Goal: Transaction & Acquisition: Download file/media

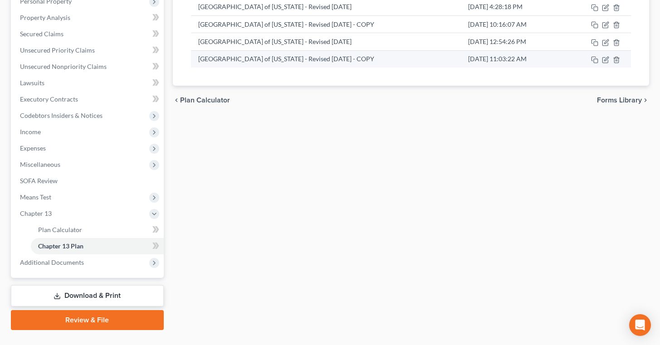
scroll to position [168, 0]
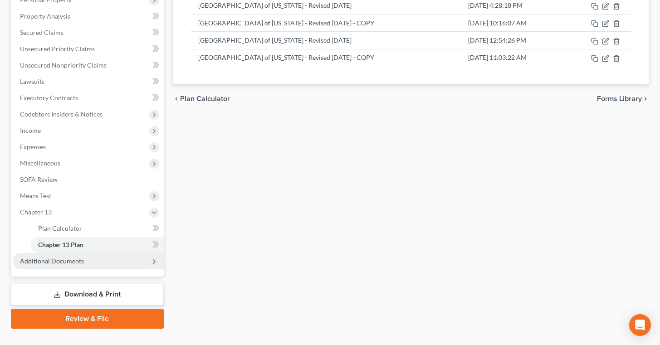
click at [98, 259] on span "Additional Documents" at bounding box center [88, 261] width 151 height 16
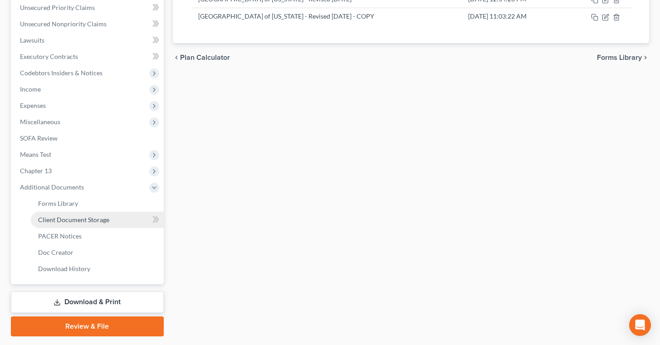
scroll to position [211, 0]
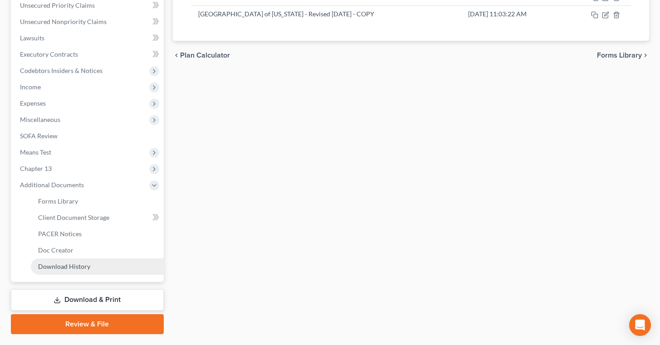
click at [104, 267] on link "Download History" at bounding box center [97, 267] width 133 height 16
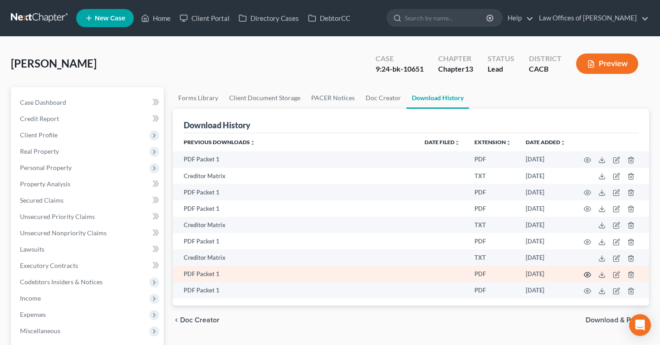
click at [589, 275] on icon "button" at bounding box center [587, 274] width 7 height 7
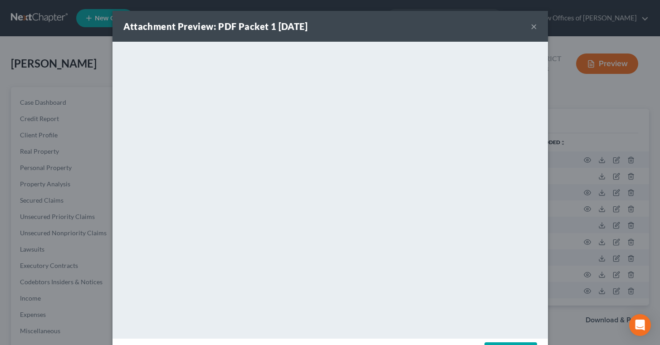
click at [528, 26] on div "Attachment Preview: PDF Packet 1 [DATE] ×" at bounding box center [329, 26] width 435 height 31
click at [532, 27] on button "×" at bounding box center [534, 26] width 6 height 11
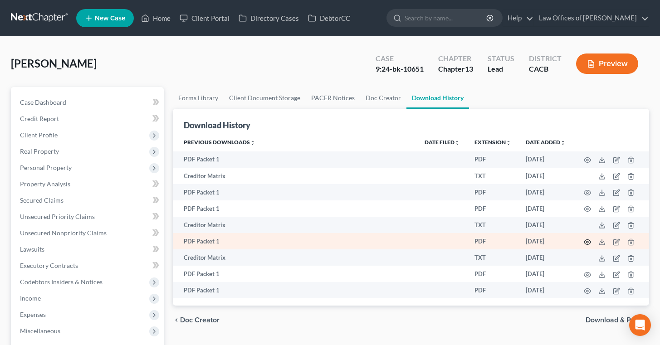
click at [588, 240] on icon "button" at bounding box center [587, 241] width 7 height 5
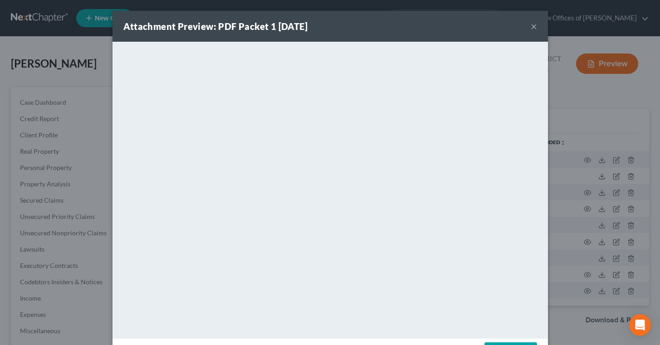
click at [530, 28] on div "Attachment Preview: PDF Packet 1 [DATE] ×" at bounding box center [329, 26] width 435 height 31
click at [533, 29] on button "×" at bounding box center [534, 26] width 6 height 11
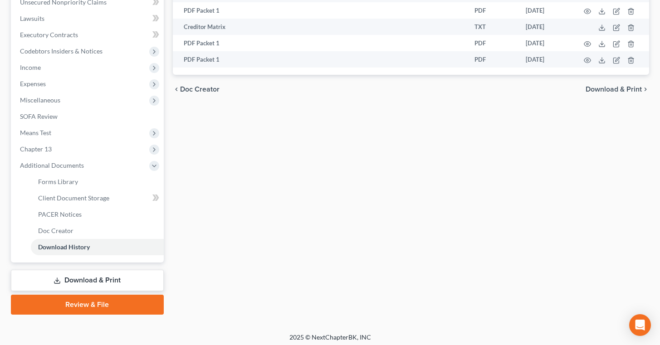
scroll to position [234, 0]
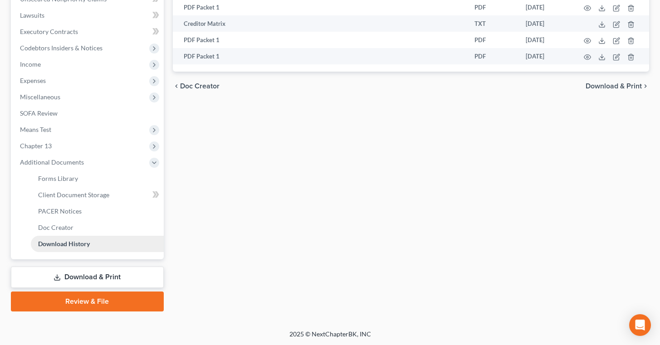
click at [94, 242] on link "Download History" at bounding box center [97, 244] width 133 height 16
click at [122, 275] on link "Download & Print" at bounding box center [87, 277] width 153 height 21
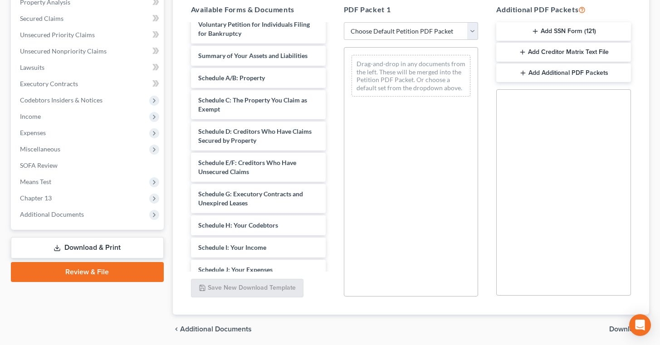
scroll to position [503, 0]
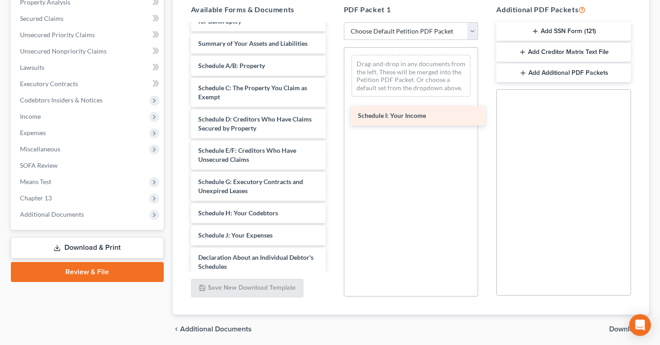
drag, startPoint x: 253, startPoint y: 225, endPoint x: 413, endPoint y: 112, distance: 195.9
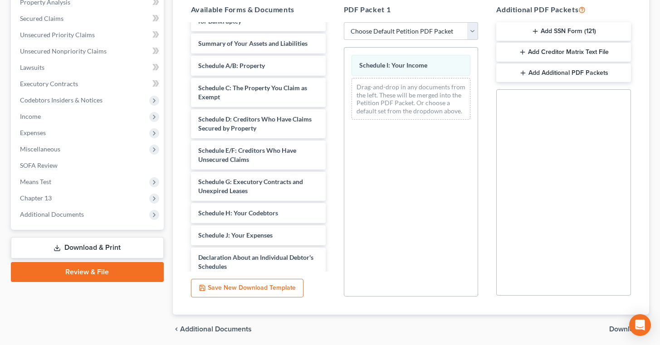
scroll to position [215, 0]
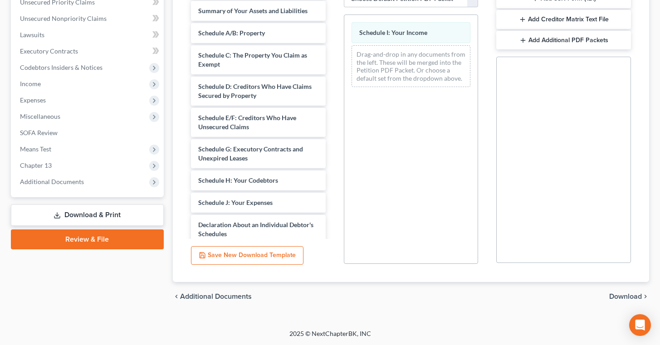
click at [630, 296] on span "Download" at bounding box center [625, 296] width 33 height 7
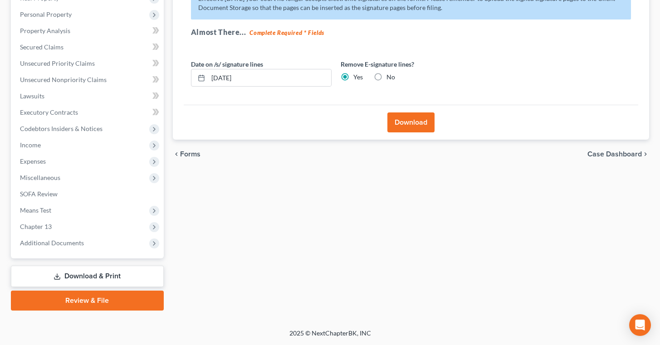
scroll to position [152, 0]
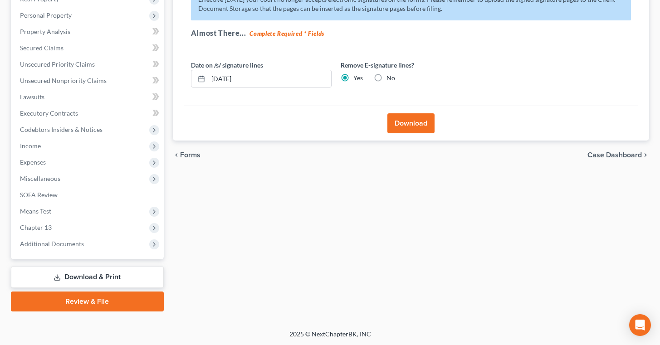
click at [410, 120] on button "Download" at bounding box center [410, 123] width 47 height 20
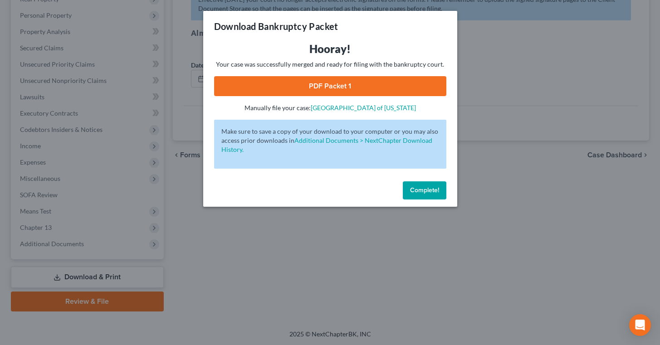
click at [419, 189] on span "Complete!" at bounding box center [424, 190] width 29 height 8
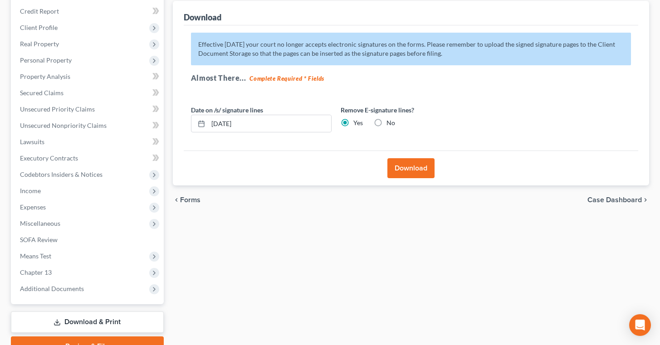
scroll to position [107, 0]
click at [97, 286] on span "Additional Documents" at bounding box center [88, 289] width 151 height 16
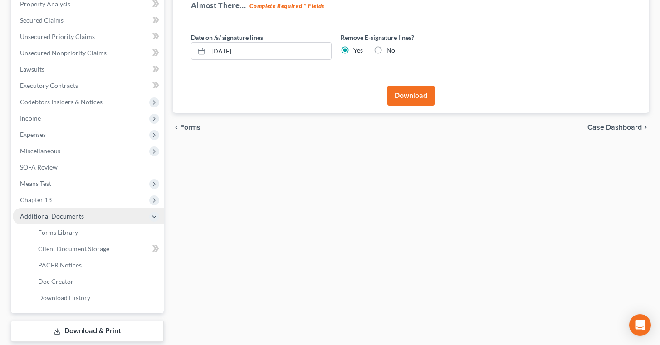
scroll to position [181, 0]
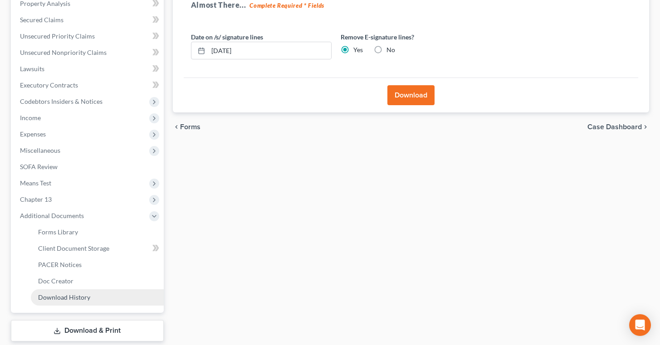
click at [91, 299] on link "Download History" at bounding box center [97, 297] width 133 height 16
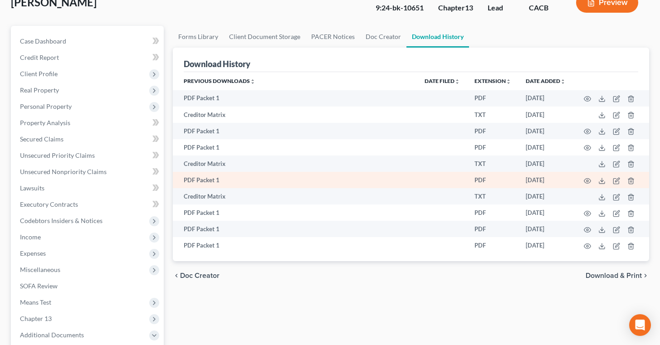
scroll to position [71, 0]
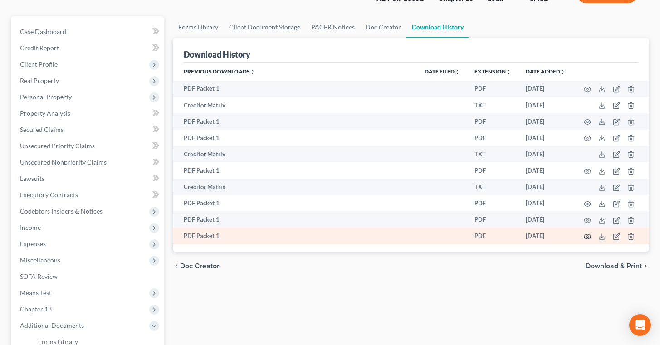
click at [589, 239] on icon "button" at bounding box center [587, 236] width 7 height 7
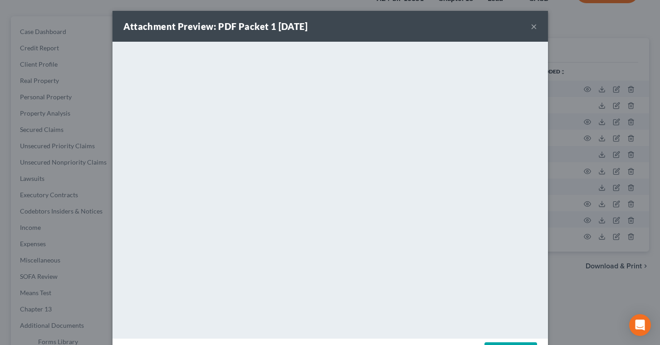
click at [536, 28] on button "×" at bounding box center [534, 26] width 6 height 11
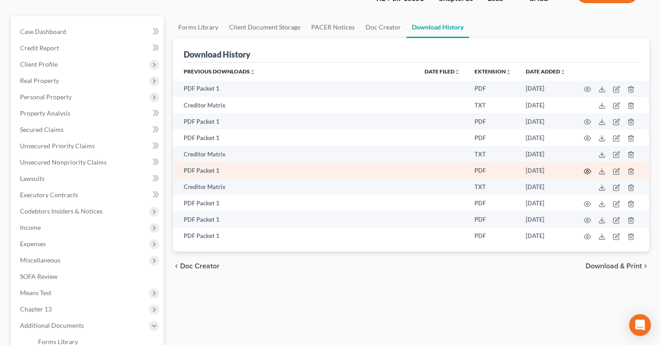
click at [589, 171] on icon "button" at bounding box center [587, 171] width 7 height 7
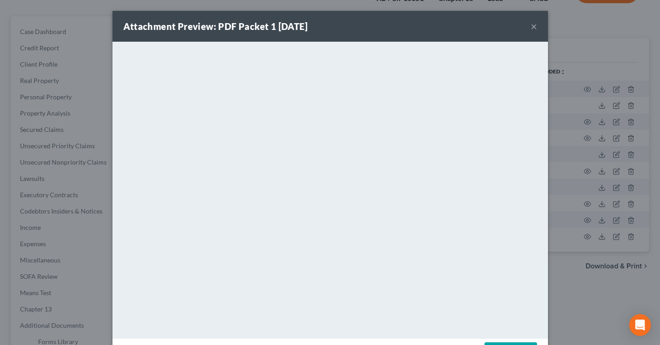
click at [535, 28] on button "×" at bounding box center [534, 26] width 6 height 11
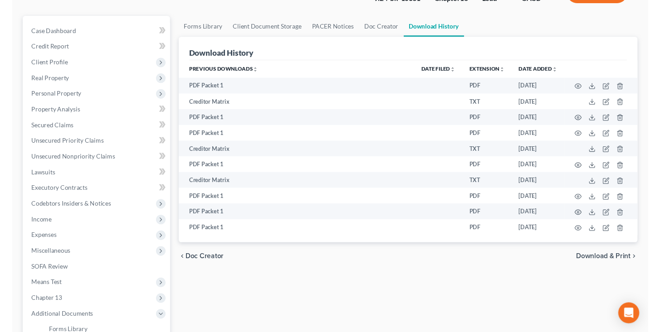
scroll to position [45, 0]
